Goal: Task Accomplishment & Management: Use online tool/utility

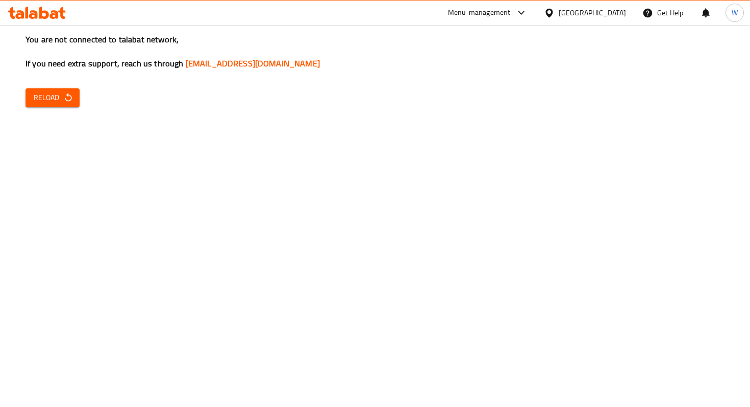
click at [71, 119] on div "You are not connected to talabat network, If you need extra support, reach us t…" at bounding box center [375, 203] width 750 height 407
click at [71, 116] on div "You are not connected to talabat network, If you need extra support, reach us t…" at bounding box center [375, 203] width 750 height 407
click at [68, 86] on div "You are not connected to talabat network, If you need extra support, reach us t…" at bounding box center [375, 203] width 750 height 407
click at [69, 94] on icon "button" at bounding box center [68, 97] width 10 height 10
click at [69, 100] on icon "button" at bounding box center [68, 97] width 7 height 9
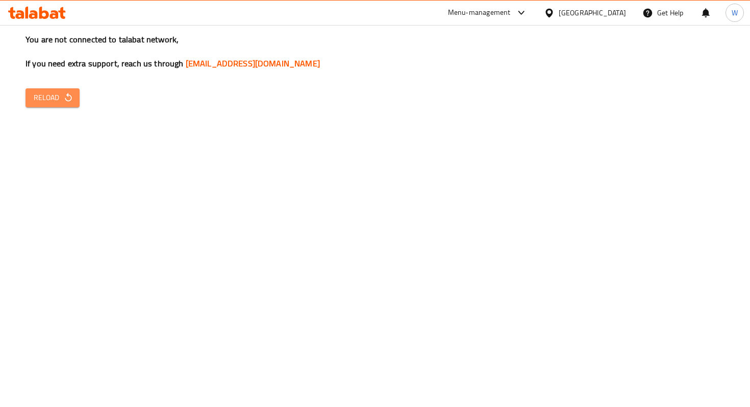
click at [69, 101] on icon "button" at bounding box center [68, 97] width 7 height 9
click at [47, 90] on button "Reload" at bounding box center [53, 97] width 54 height 19
